Goal: Task Accomplishment & Management: Manage account settings

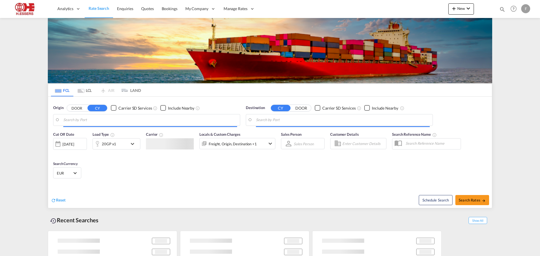
type input "[GEOGRAPHIC_DATA], BEANR"
type input "[PERSON_NAME], BRSSZ"
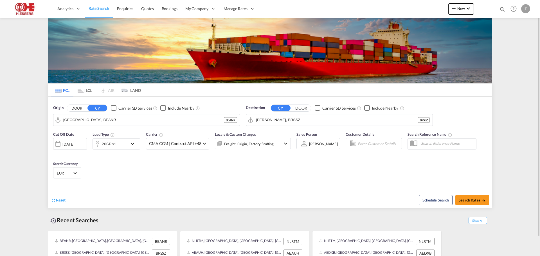
click at [527, 5] on div "F" at bounding box center [525, 8] width 9 height 9
click at [514, 46] on button "Logout" at bounding box center [519, 42] width 37 height 11
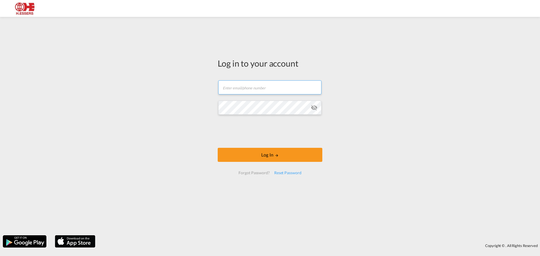
click at [231, 86] on input "text" at bounding box center [269, 87] width 103 height 14
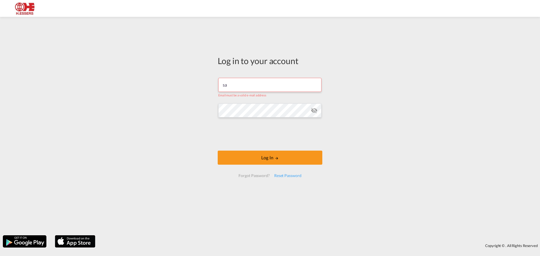
click at [243, 89] on input "sa" at bounding box center [269, 85] width 103 height 14
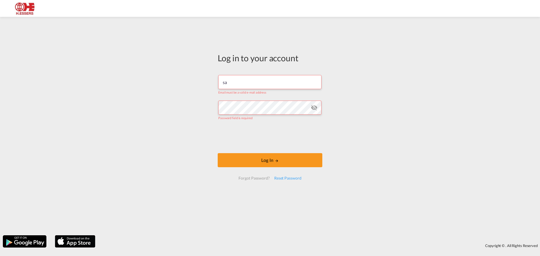
type input "[EMAIL_ADDRESS][DOMAIN_NAME]"
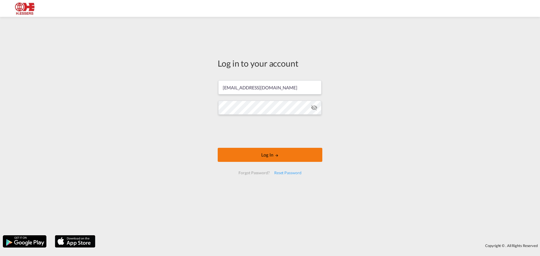
click at [276, 159] on button "Log In" at bounding box center [270, 155] width 105 height 14
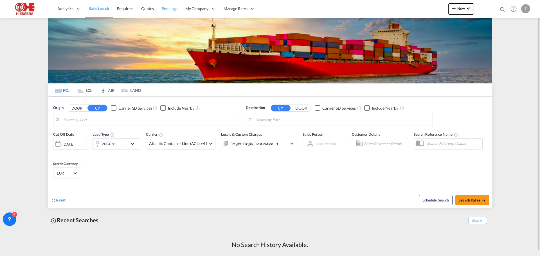
click at [169, 6] on link "Bookings" at bounding box center [170, 9] width 24 height 18
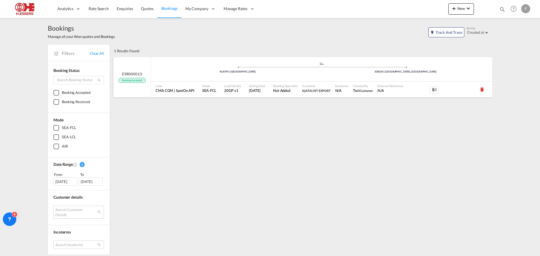
click at [210, 76] on div ".a{fill:#aaa8ad;} .a{fill:#aaa8ad;} NLRTM | [GEOGRAPHIC_DATA] IDBLW | [GEOGRAPH…" at bounding box center [321, 70] width 341 height 17
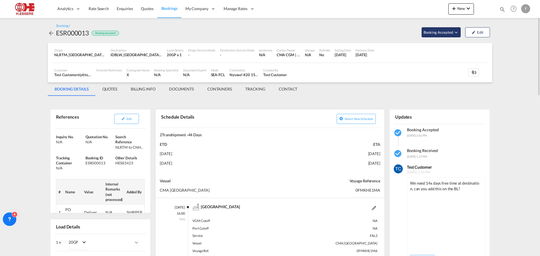
click at [446, 32] on span "Booking Accepted" at bounding box center [438, 33] width 30 height 6
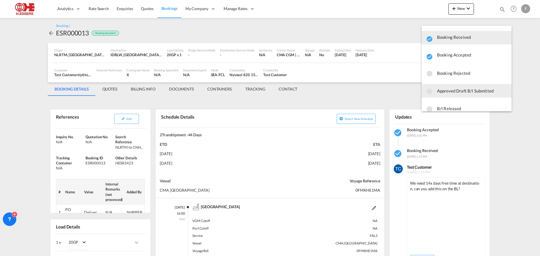
click at [464, 91] on span "Approved Draft B/l Submitted" at bounding box center [472, 91] width 70 height 10
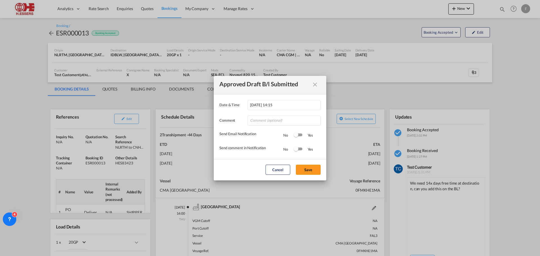
click at [300, 136] on div "Switch 1" at bounding box center [298, 134] width 8 height 3
click at [310, 168] on button "Save" at bounding box center [308, 170] width 25 height 10
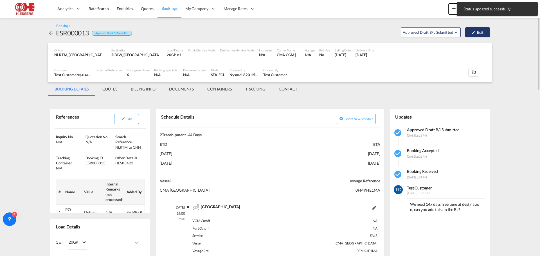
click at [477, 34] on button "Edit" at bounding box center [477, 32] width 25 height 10
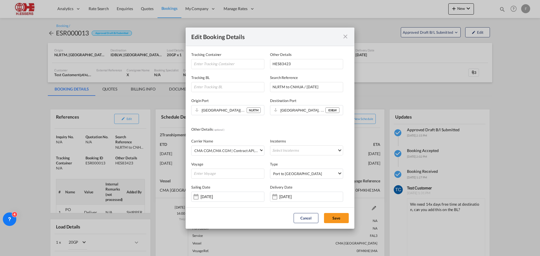
click at [343, 37] on md-icon "icon-close fg-AAA8AD mr-0 cursor" at bounding box center [345, 36] width 7 height 7
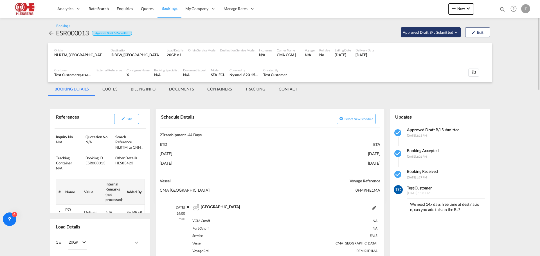
click at [428, 35] on span "Approved Draft B/l Submitted" at bounding box center [427, 33] width 51 height 6
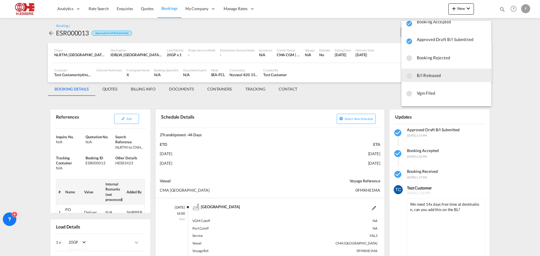
scroll to position [56, 0]
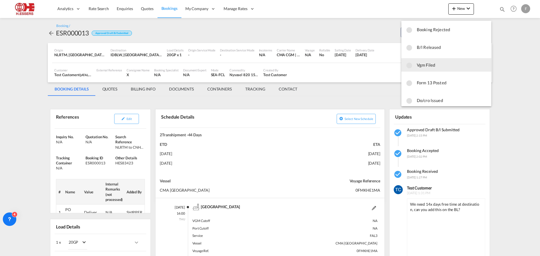
click at [425, 66] on span "Vgm Filed" at bounding box center [451, 65] width 70 height 10
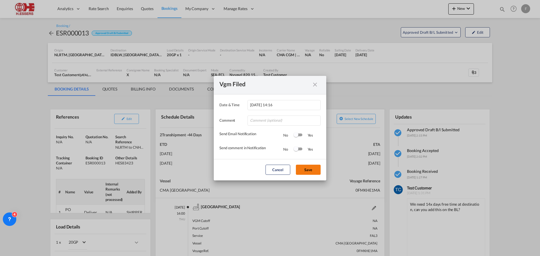
click at [303, 166] on button "Save" at bounding box center [308, 170] width 25 height 10
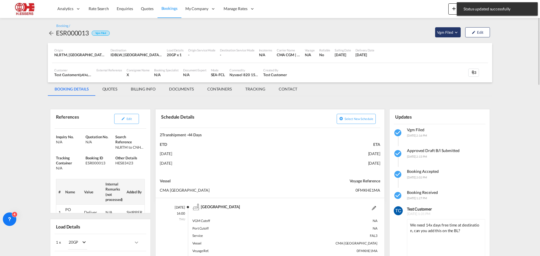
click at [452, 31] on span "Vgm Filed" at bounding box center [445, 33] width 17 height 6
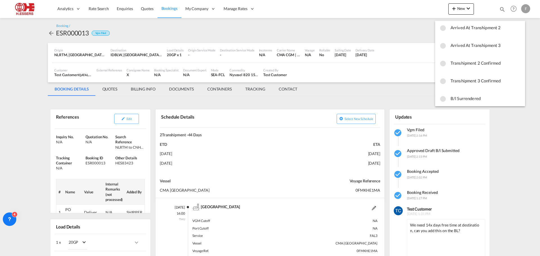
scroll to position [255, 0]
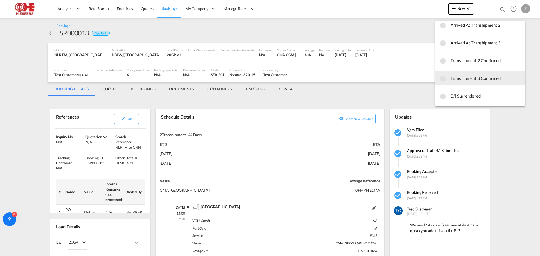
click at [381, 91] on md-backdrop at bounding box center [270, 128] width 540 height 256
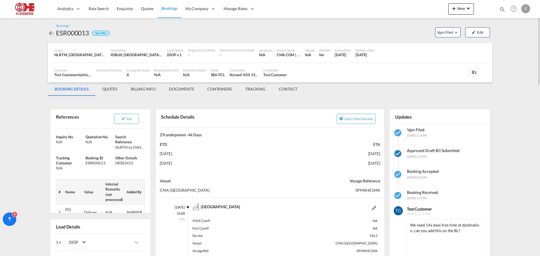
click at [393, 153] on md-icon "icon-checkbox-marked-circle" at bounding box center [397, 153] width 9 height 9
click at [454, 30] on md-icon "Open demo menu" at bounding box center [455, 32] width 5 height 5
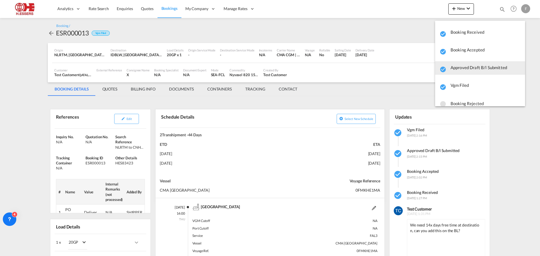
click at [458, 69] on span "button" at bounding box center [485, 70] width 70 height 8
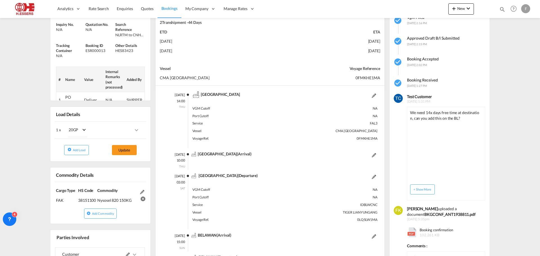
scroll to position [0, 0]
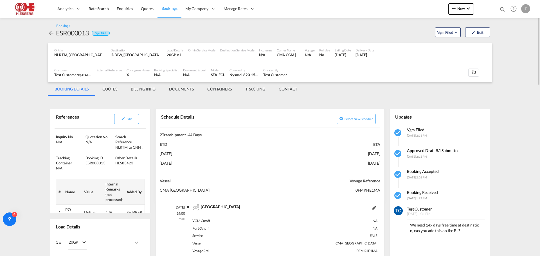
click at [224, 90] on md-tab-item "CONTAINERS" at bounding box center [219, 88] width 38 height 13
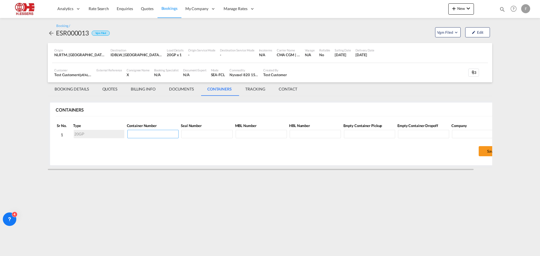
click at [139, 135] on input at bounding box center [152, 134] width 51 height 8
type input "TCKU1065579"
type input "WOUT000405"
click at [266, 136] on input at bounding box center [260, 134] width 51 height 8
type input "ANT1938811"
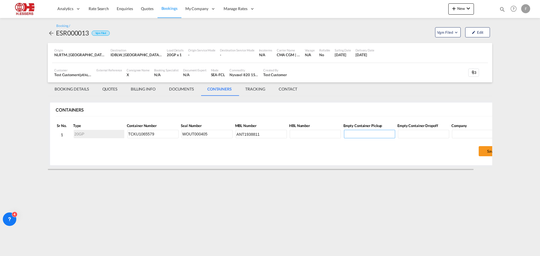
click at [357, 132] on input at bounding box center [369, 134] width 51 height 8
click at [468, 135] on input at bounding box center [477, 134] width 51 height 8
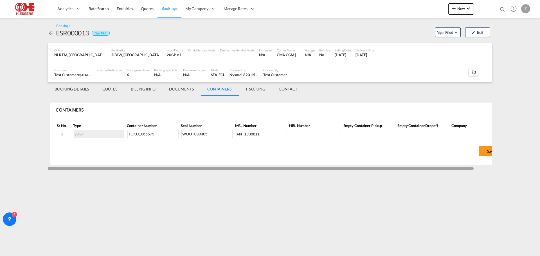
scroll to position [0, 19]
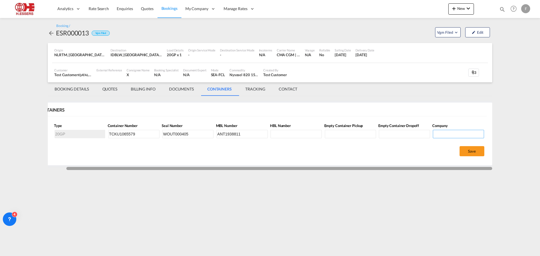
drag, startPoint x: 452, startPoint y: 168, endPoint x: 472, endPoint y: 167, distance: 19.1
click at [472, 167] on div at bounding box center [278, 168] width 425 height 3
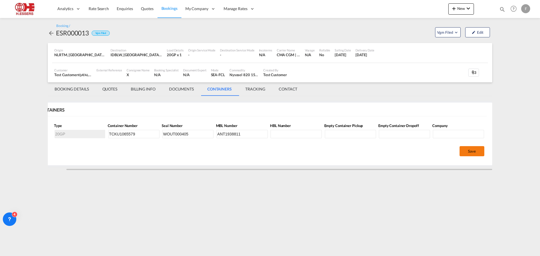
click at [466, 151] on button "Save" at bounding box center [471, 151] width 25 height 10
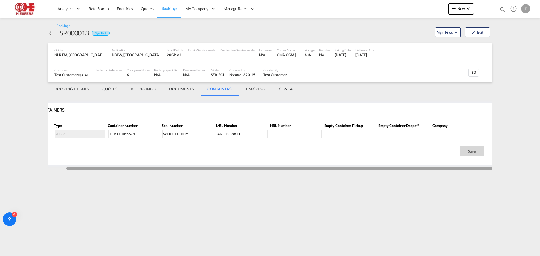
scroll to position [0, 0]
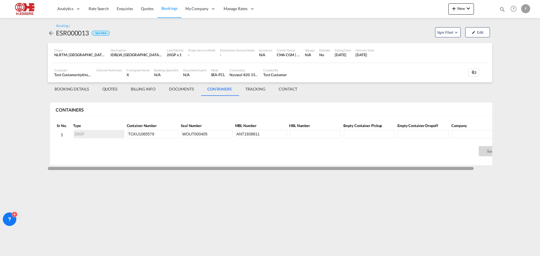
drag, startPoint x: 300, startPoint y: 169, endPoint x: 196, endPoint y: 169, distance: 104.3
click at [196, 169] on div at bounding box center [260, 168] width 425 height 3
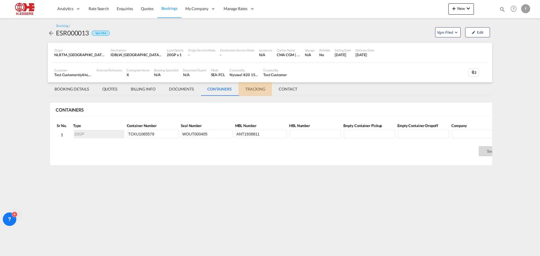
click at [262, 89] on md-tab-item "TRACKING" at bounding box center [254, 88] width 33 height 13
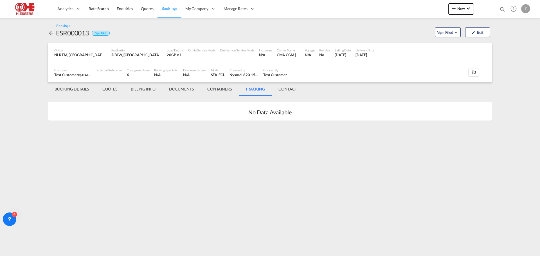
click at [218, 90] on md-tab-item "CONTAINERS" at bounding box center [219, 88] width 38 height 13
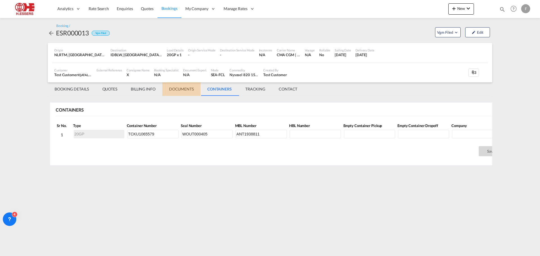
click at [184, 87] on md-tab-item "DOCUMENTS" at bounding box center [181, 88] width 38 height 13
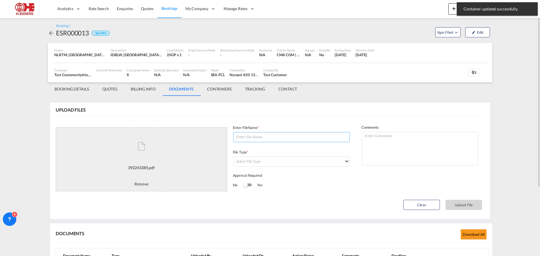
click at [279, 136] on input at bounding box center [291, 137] width 116 height 10
type input "Draft MBL"
click at [281, 166] on md-select "Select File Type DO/CRO Draft B/L Freight Invoice Commercial Invoice Original B…" at bounding box center [291, 162] width 116 height 10
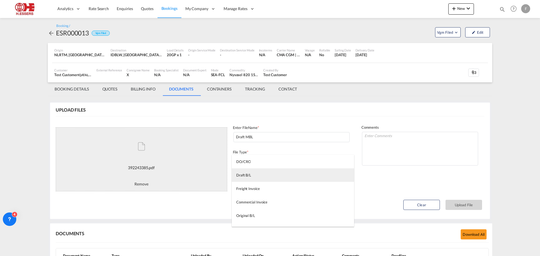
click at [252, 176] on md-option "Draft B/L" at bounding box center [293, 174] width 122 height 13
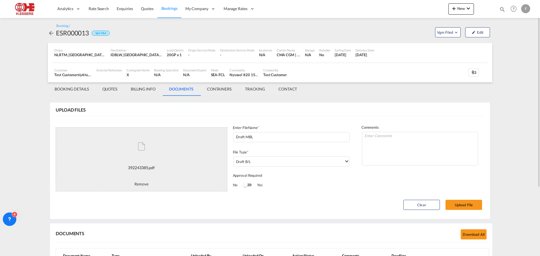
click at [251, 187] on div "Switch 1" at bounding box center [247, 185] width 8 height 7
click at [463, 204] on button "Upload File" at bounding box center [463, 205] width 37 height 10
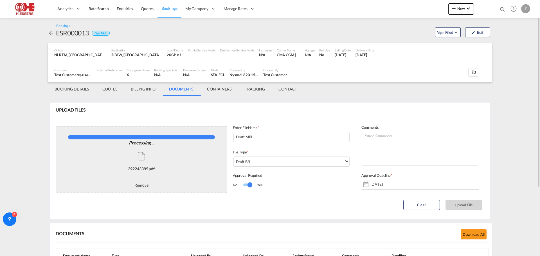
click at [240, 112] on div "UPLOAD FILES" at bounding box center [270, 110] width 428 height 6
click at [219, 89] on md-tab-item "CONTAINERS" at bounding box center [219, 88] width 38 height 13
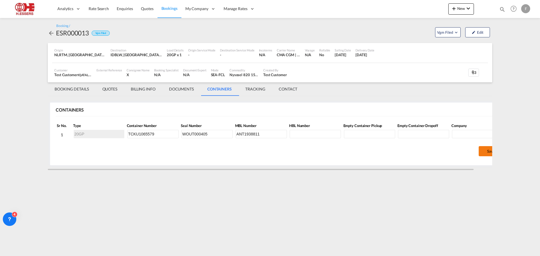
click at [480, 150] on button "Save" at bounding box center [490, 151] width 25 height 10
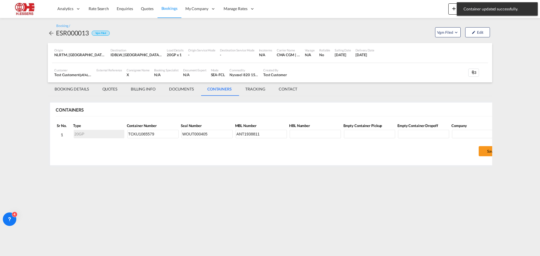
click at [254, 88] on md-tab-item "TRACKING" at bounding box center [254, 88] width 33 height 13
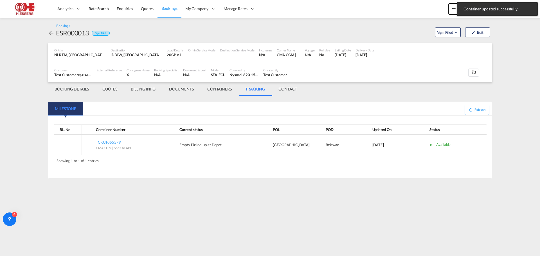
click at [261, 111] on md-tabs-canvas "Milestone Milestone" at bounding box center [269, 108] width 443 height 13
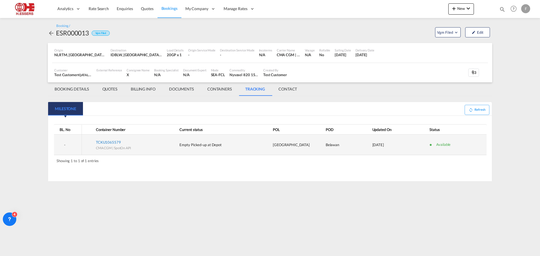
click at [114, 144] on span "TCKU1065579" at bounding box center [108, 142] width 25 height 4
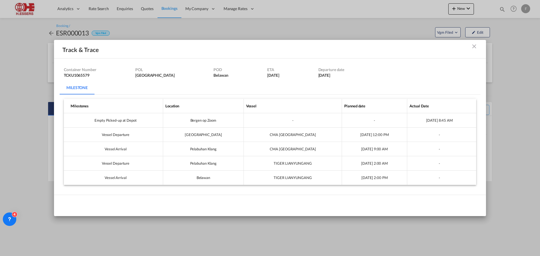
click at [472, 47] on md-icon "icon-close m-10 fg-AAA8AD cursor" at bounding box center [473, 46] width 7 height 7
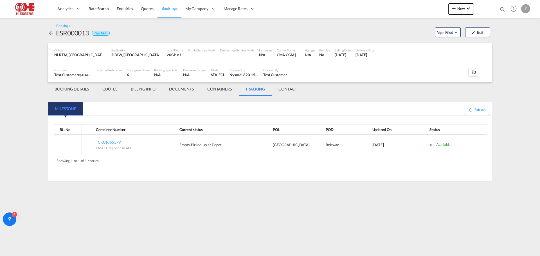
click at [137, 90] on md-tab-item "BILLING INFO" at bounding box center [143, 88] width 38 height 13
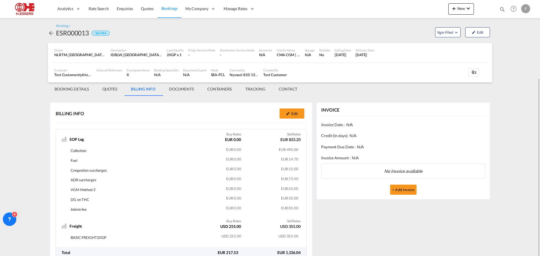
scroll to position [42, 0]
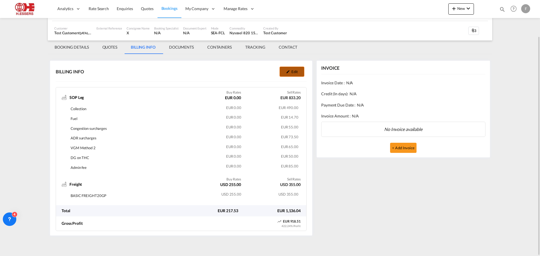
click at [286, 71] on md-icon "icon-pencil" at bounding box center [288, 72] width 4 height 4
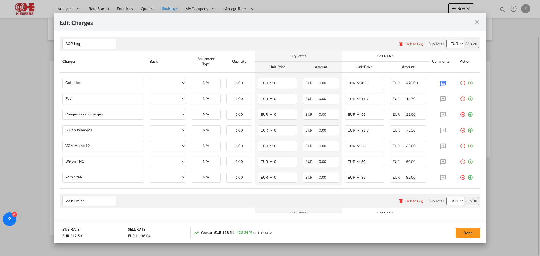
select select "per container"
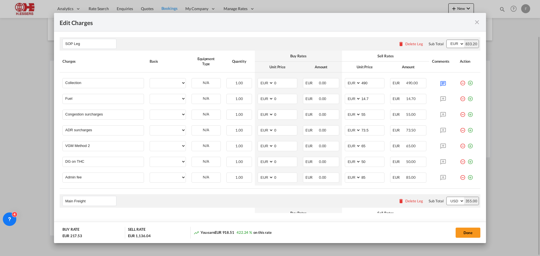
select select "per container"
select select "per equipment"
click at [477, 22] on md-icon "icon-close fg-AAA8AD m-0 pointer" at bounding box center [476, 22] width 7 height 7
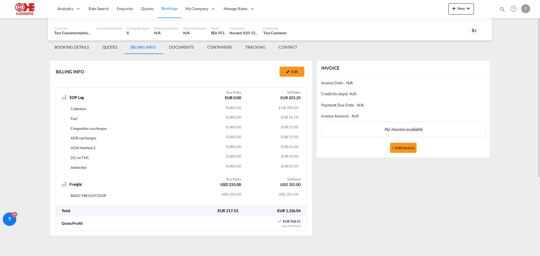
scroll to position [0, 0]
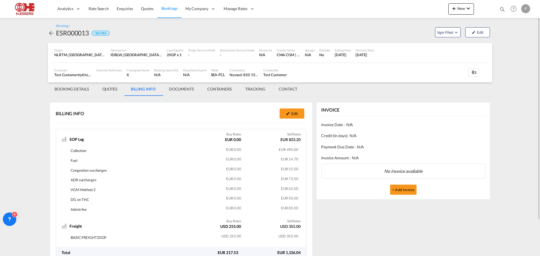
click at [105, 87] on md-tab-item "QUOTES" at bounding box center [110, 88] width 28 height 13
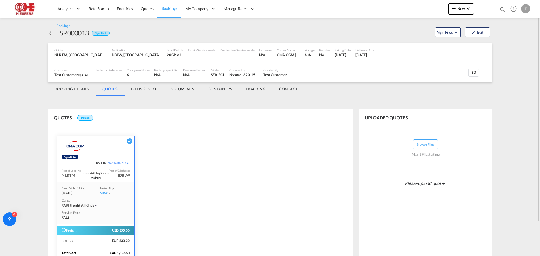
click at [69, 88] on md-tab-item "BOOKING DETAILS" at bounding box center [72, 88] width 48 height 13
